Goal: Task Accomplishment & Management: Complete application form

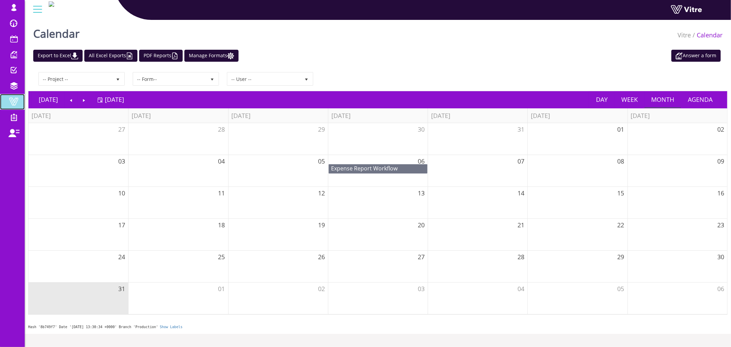
click at [22, 102] on span at bounding box center [13, 101] width 17 height 8
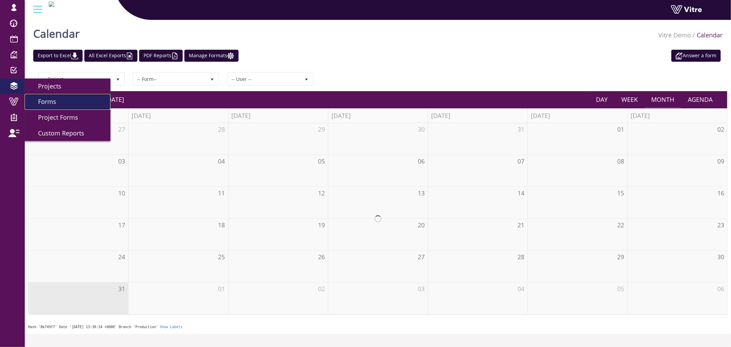
click at [57, 103] on link "Forms" at bounding box center [68, 102] width 86 height 16
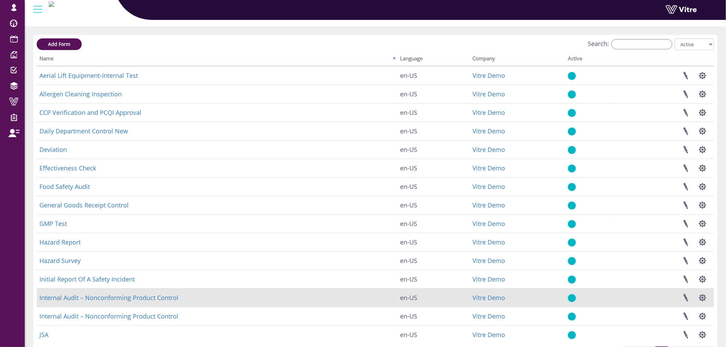
scroll to position [38, 0]
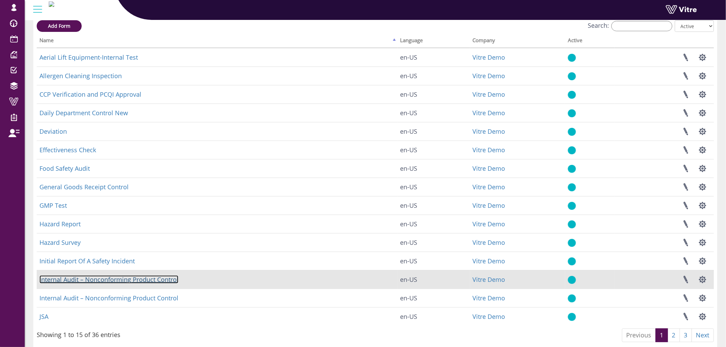
click at [124, 281] on link "Internal Audit – Nonconforming Product Control" at bounding box center [108, 279] width 139 height 8
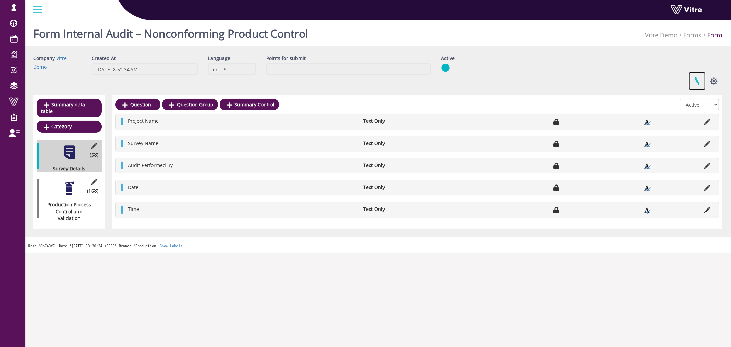
click at [696, 78] on link at bounding box center [697, 81] width 17 height 18
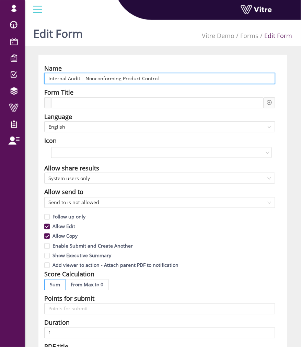
click at [127, 73] on input "Internal Audit – Nonconforming Product Control" at bounding box center [159, 78] width 231 height 11
paste input "508396"
click at [163, 77] on input "Internal Audit – Nonconforming Product Control" at bounding box center [159, 78] width 231 height 11
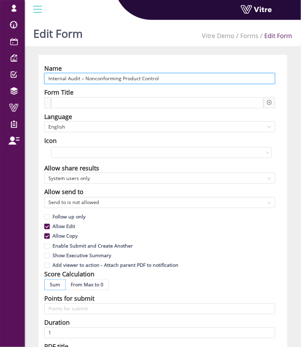
click at [163, 77] on input "Internal Audit – Nonconforming Product Control" at bounding box center [159, 78] width 231 height 11
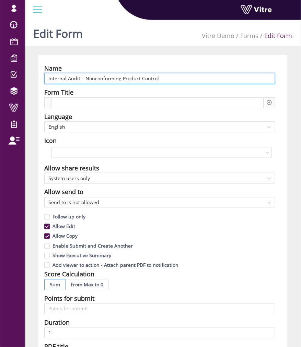
paste input "Production Process Control and Validation"
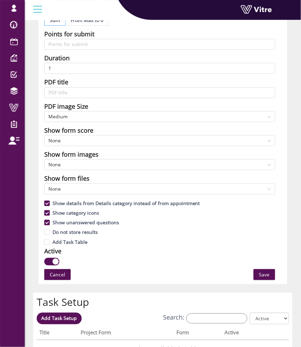
scroll to position [266, 0]
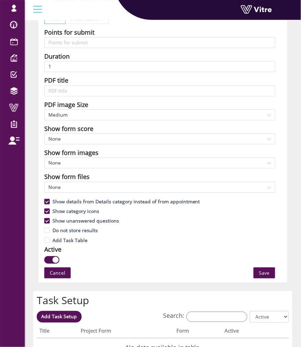
type input "Internal Audit – Production Process Control and Validation"
click at [261, 270] on span "Save" at bounding box center [264, 273] width 11 height 8
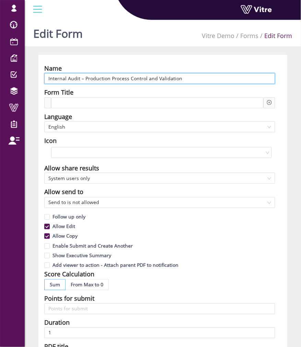
click at [83, 80] on input "Internal Audit – Production Process Control and Validation" at bounding box center [159, 78] width 231 height 11
click at [81, 79] on input "Internal Audit –Production Process Control and Validation" at bounding box center [159, 78] width 231 height 11
click at [226, 80] on input "Internal Audit–Production Process Control and Validation" at bounding box center [159, 78] width 231 height 11
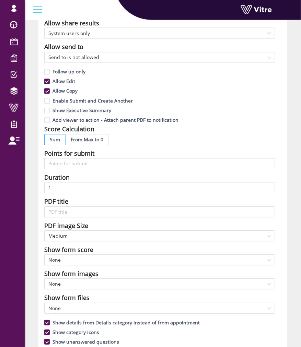
scroll to position [305, 0]
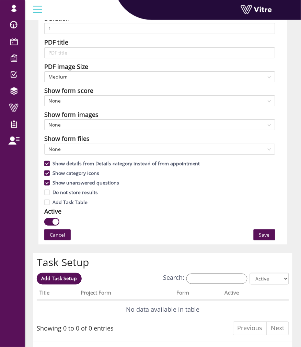
type input "Internal Audit–Production Process Control and Validat"
click at [258, 233] on button "Save" at bounding box center [264, 234] width 22 height 11
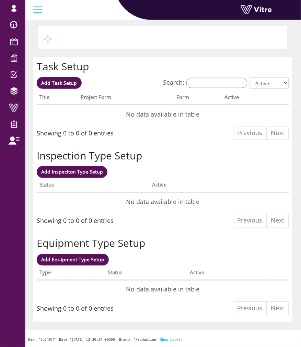
scroll to position [0, 0]
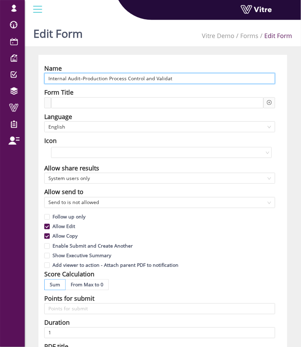
click at [194, 78] on input "Internal Audit–Production Process Control and Validat" at bounding box center [159, 78] width 231 height 11
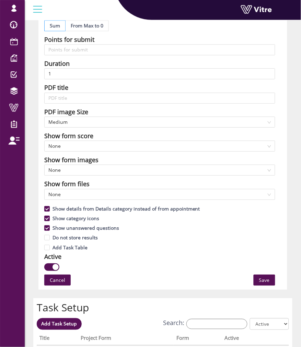
scroll to position [266, 0]
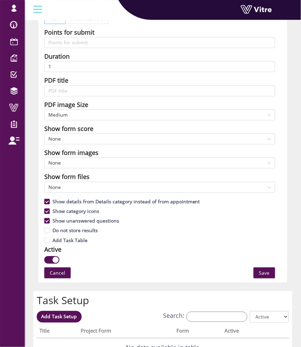
type input "Internal Audit–Production Process Control and Valid"
click at [258, 272] on button "Save" at bounding box center [264, 272] width 22 height 11
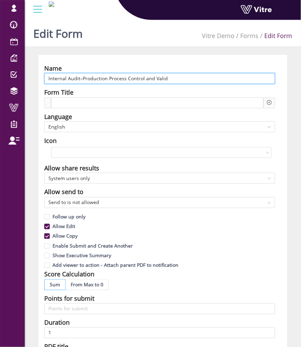
click at [211, 78] on input "Internal Audit–Production Process Control and Valid" at bounding box center [159, 78] width 231 height 11
drag, startPoint x: 49, startPoint y: 77, endPoint x: 43, endPoint y: 77, distance: 5.5
click at [43, 77] on div "Name Internal Audit–Production Process Control and Valid Form Title Language En…" at bounding box center [162, 302] width 249 height 494
click at [79, 78] on input "Internal Audit–Production Process Control and Valid" at bounding box center [159, 78] width 231 height 11
click at [171, 81] on input "Internal Audit–Production Process Control and Valid" at bounding box center [159, 78] width 231 height 11
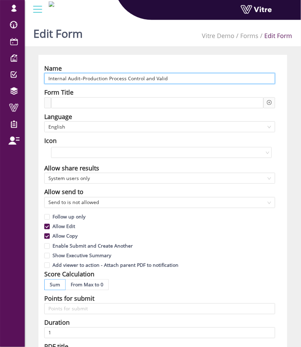
drag, startPoint x: 173, startPoint y: 80, endPoint x: 143, endPoint y: 81, distance: 30.2
click at [143, 81] on input "Internal Audit–Production Process Control and Valid" at bounding box center [159, 78] width 231 height 11
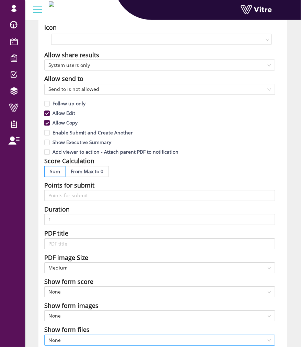
scroll to position [266, 0]
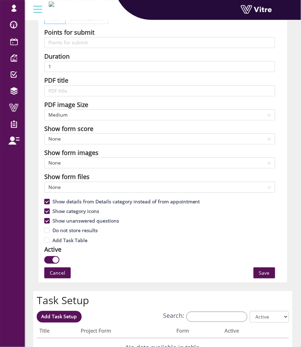
type input "Internal Audit–Production Process Control"
click at [274, 272] on button "Save" at bounding box center [264, 272] width 22 height 11
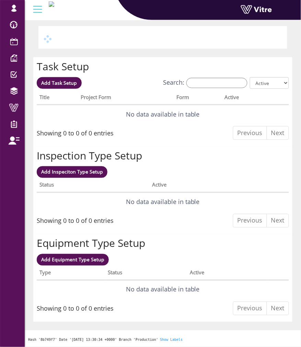
scroll to position [0, 0]
